Goal: Use online tool/utility: Utilize a website feature to perform a specific function

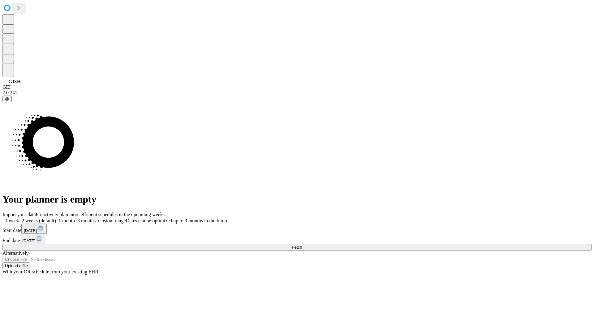
click at [302, 245] on span "Fetch" at bounding box center [297, 247] width 10 height 5
